Goal: Use online tool/utility: Utilize a website feature to perform a specific function

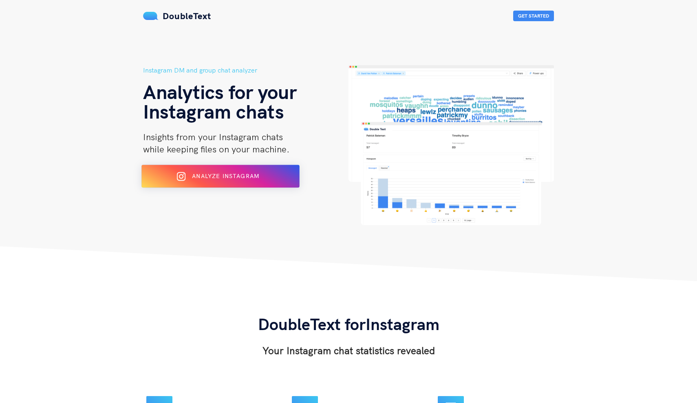
click at [210, 177] on span "Analyze Instagram" at bounding box center [225, 175] width 67 height 7
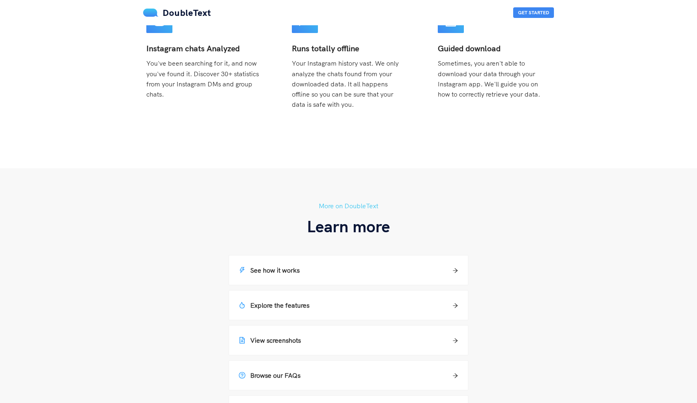
scroll to position [390, 0]
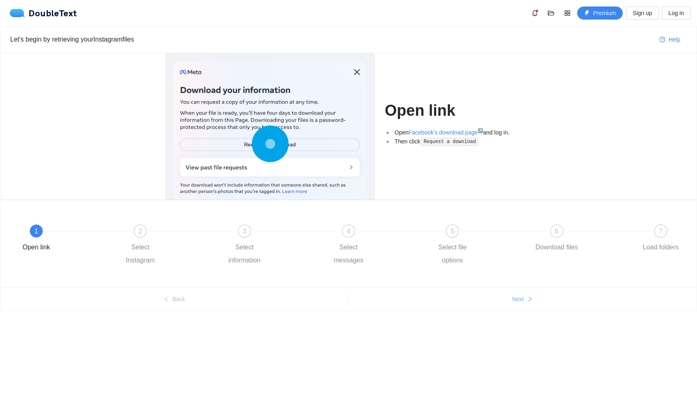
click at [529, 302] on button "Next" at bounding box center [522, 299] width 348 height 13
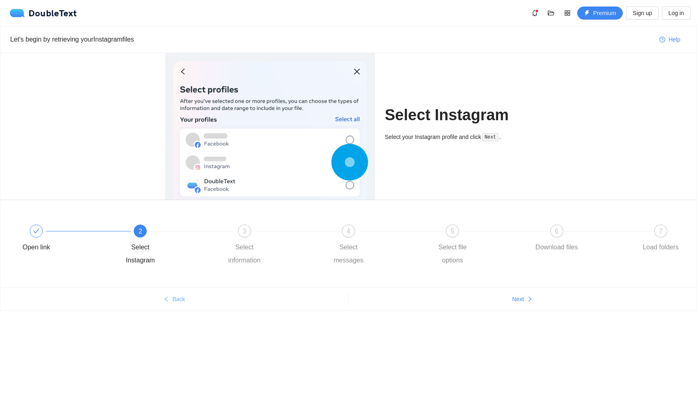
click at [165, 301] on icon "left" at bounding box center [166, 299] width 6 height 6
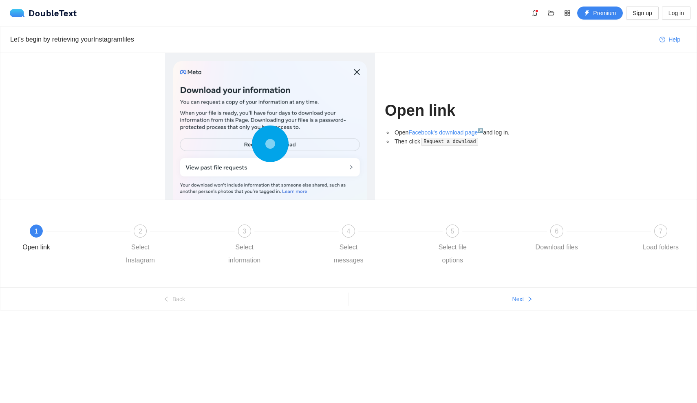
click at [274, 146] on circle at bounding box center [270, 144] width 12 height 12
click at [270, 144] on circle at bounding box center [270, 144] width 0 height 0
click at [270, 143] on circle at bounding box center [270, 144] width 12 height 12
click at [469, 144] on code "Request a download" at bounding box center [449, 142] width 57 height 8
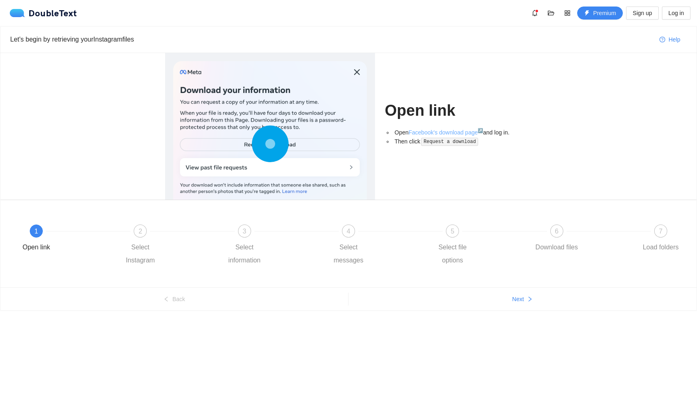
click at [463, 130] on link "Facebook's download page ↗" at bounding box center [445, 132] width 75 height 7
click at [522, 295] on span "Next" at bounding box center [518, 299] width 12 height 9
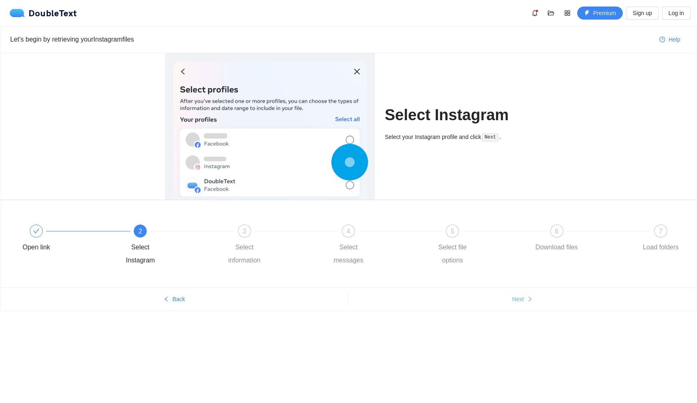
click at [522, 295] on span "Next" at bounding box center [518, 299] width 12 height 9
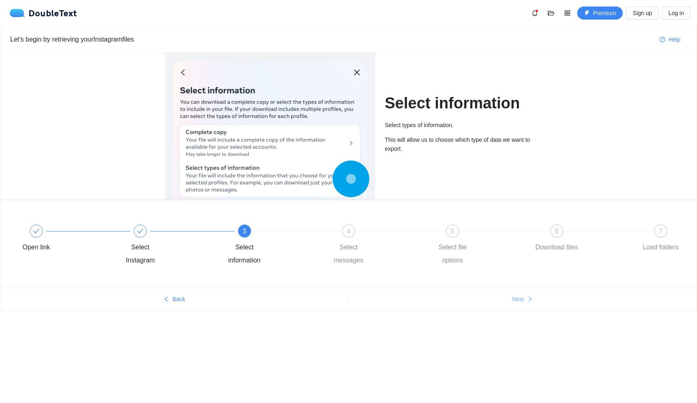
click at [523, 296] on span "Next" at bounding box center [518, 299] width 12 height 9
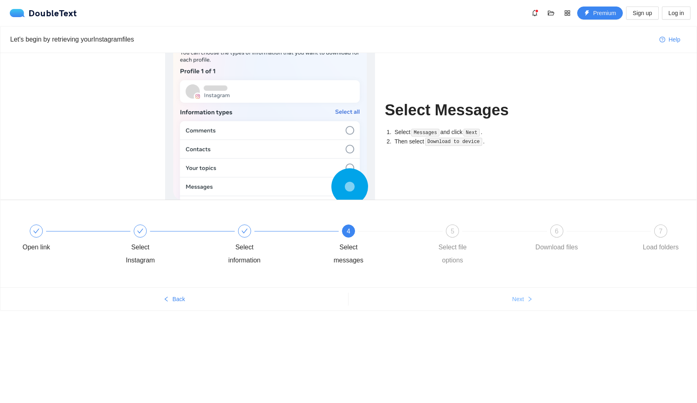
click at [523, 296] on span "Next" at bounding box center [518, 299] width 12 height 9
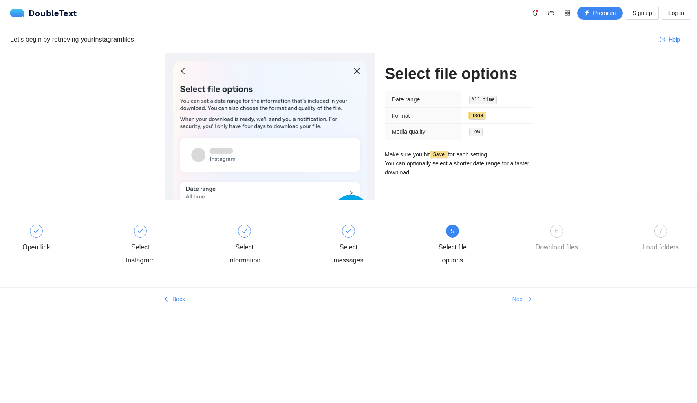
click at [523, 296] on span "Next" at bounding box center [518, 299] width 12 height 9
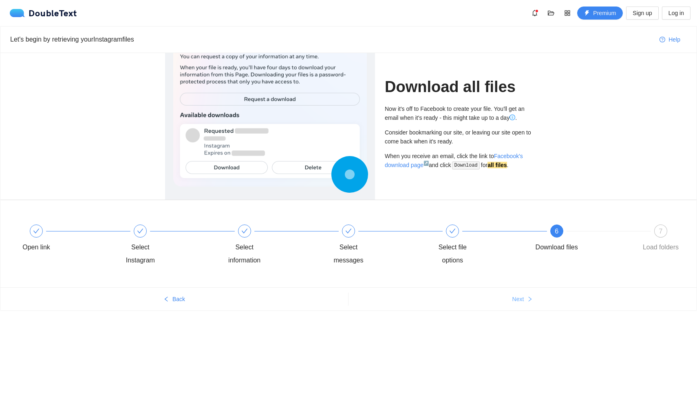
click at [523, 296] on span "Next" at bounding box center [518, 299] width 12 height 9
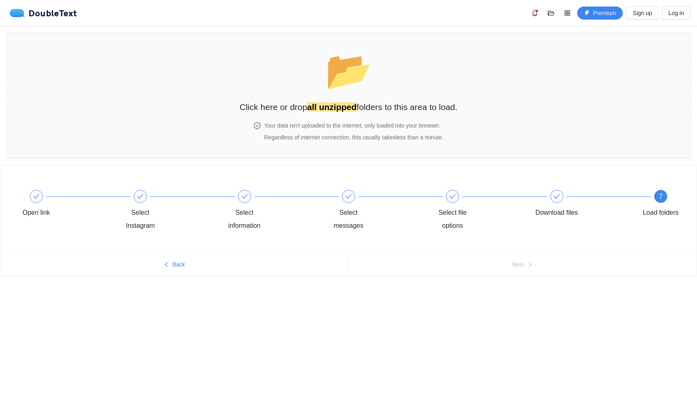
click at [517, 299] on div "Open link Select Instagram Select information Select messages Select file optio…" at bounding box center [348, 236] width 697 height 143
click at [425, 135] on span "Regardless of internet connection, this usually takes less than a minute ." at bounding box center [353, 137] width 179 height 7
